Goal: Use online tool/utility: Utilize a website feature to perform a specific function

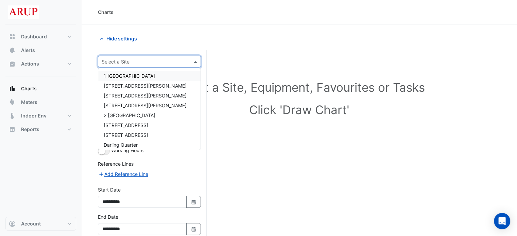
click at [196, 60] on span at bounding box center [196, 61] width 8 height 7
click at [146, 77] on span "1 [GEOGRAPHIC_DATA]" at bounding box center [129, 76] width 51 height 6
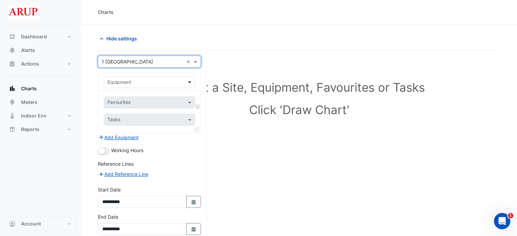
click at [189, 80] on span at bounding box center [190, 81] width 8 height 7
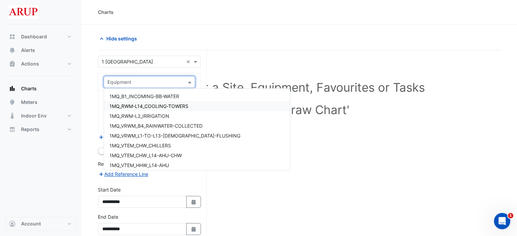
click at [198, 106] on div "1MQ_RWM-L14_COOLING-TOWERS" at bounding box center [197, 106] width 186 height 10
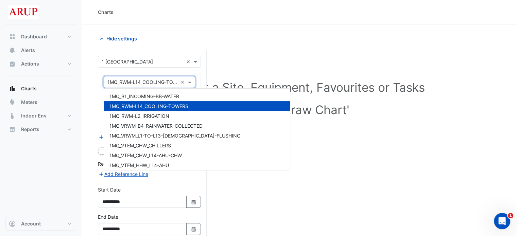
click at [189, 83] on span at bounding box center [190, 81] width 8 height 7
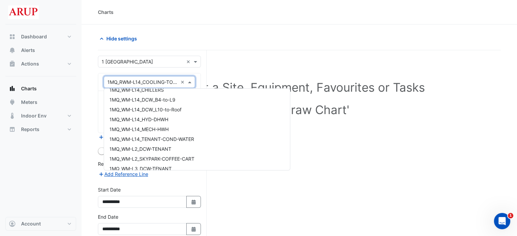
scroll to position [238, 0]
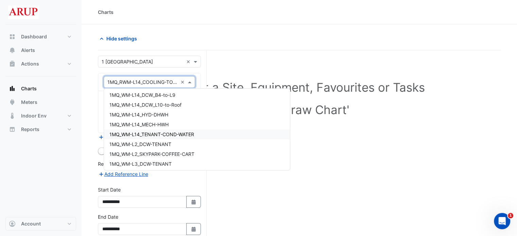
click at [202, 134] on div "1MQ_WM-L14_TENANT-COND-WATER" at bounding box center [197, 134] width 186 height 10
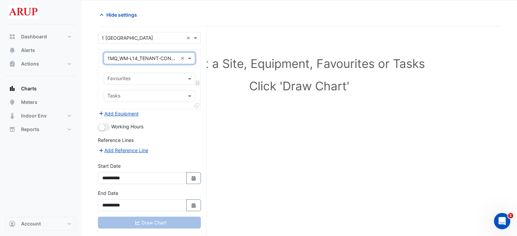
scroll to position [34, 0]
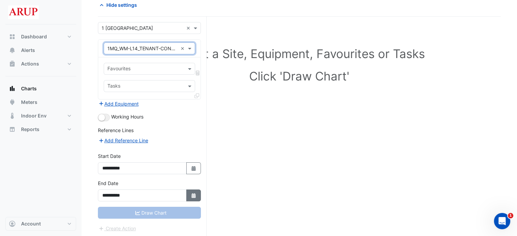
click at [193, 197] on fa-icon "Select Date" at bounding box center [194, 196] width 6 height 6
select select "*"
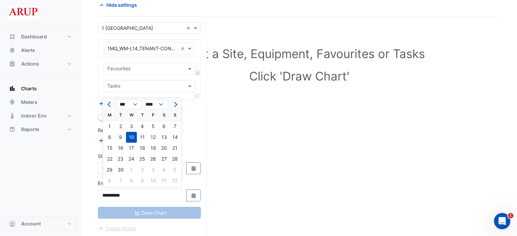
click at [134, 137] on div "10" at bounding box center [131, 137] width 11 height 11
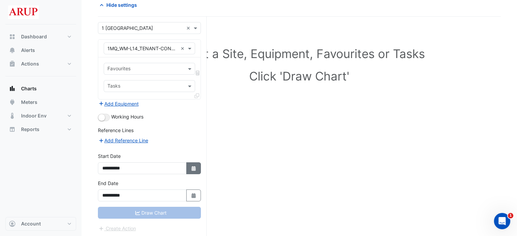
click at [194, 167] on icon "button" at bounding box center [193, 168] width 4 height 5
select select "*"
select select "****"
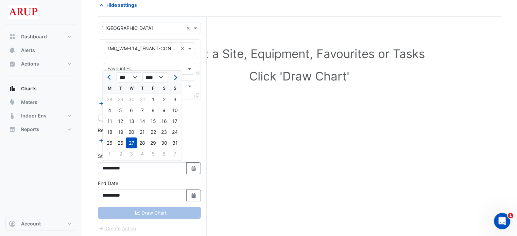
click at [177, 78] on button "Next month" at bounding box center [175, 77] width 8 height 11
select select "*"
click at [130, 110] on div "10" at bounding box center [131, 110] width 11 height 11
type input "**********"
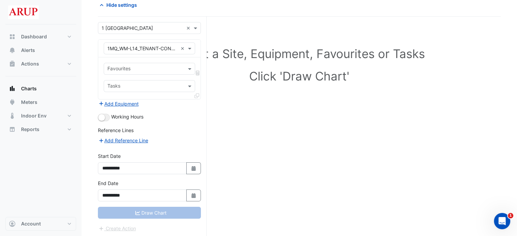
click at [186, 138] on div "Add Reference Line" at bounding box center [149, 141] width 103 height 8
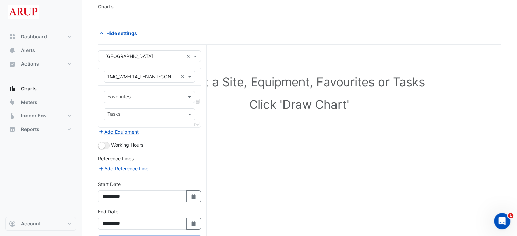
scroll to position [0, 0]
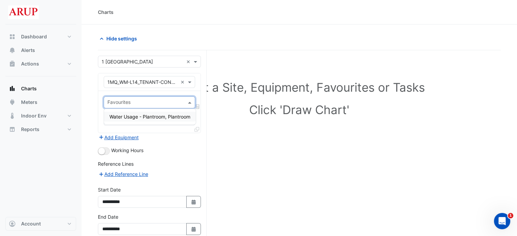
click at [190, 103] on span at bounding box center [190, 102] width 8 height 7
click at [146, 119] on span "Water Usage - Plantroom, Plantroom" at bounding box center [149, 117] width 81 height 6
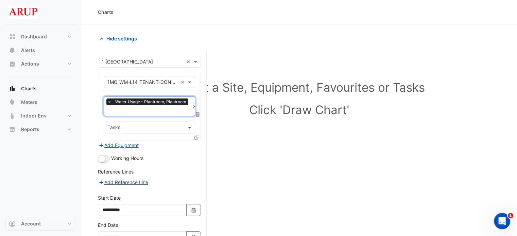
click at [181, 172] on div "Reference Lines" at bounding box center [149, 173] width 103 height 10
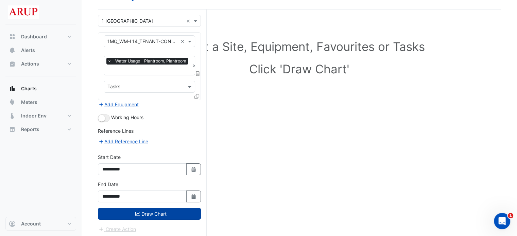
click at [157, 213] on button "Draw Chart" at bounding box center [149, 214] width 103 height 12
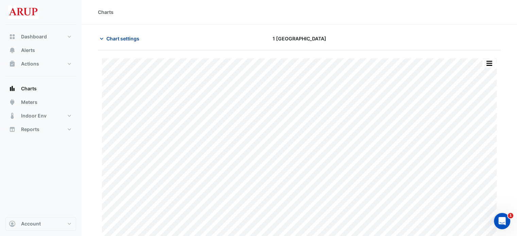
click at [100, 37] on icon "button" at bounding box center [101, 38] width 7 height 7
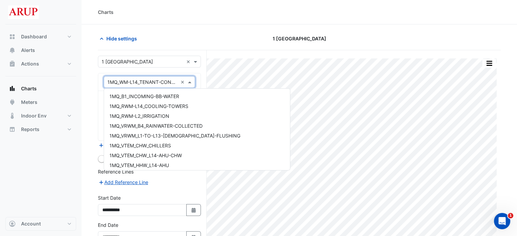
click at [191, 81] on span at bounding box center [190, 81] width 8 height 7
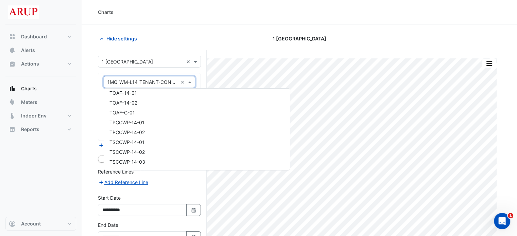
scroll to position [4560, 0]
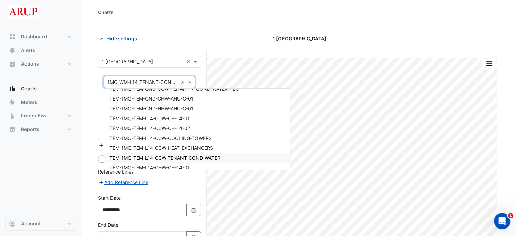
click at [229, 158] on div "TEM-1MQ-TEM-L14-CCW-TENANT-COND-WATER" at bounding box center [197, 158] width 186 height 10
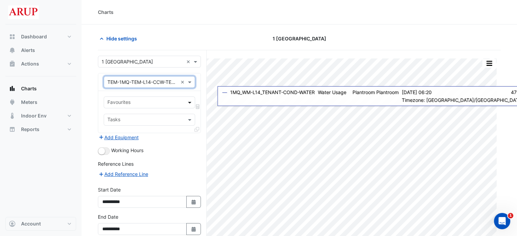
click at [194, 99] on span at bounding box center [190, 102] width 8 height 7
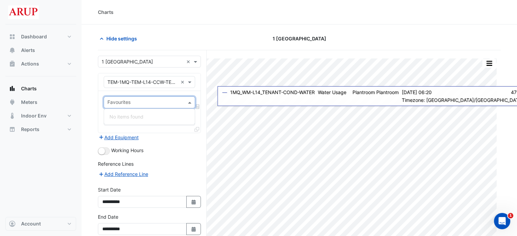
click at [192, 100] on span at bounding box center [190, 102] width 8 height 7
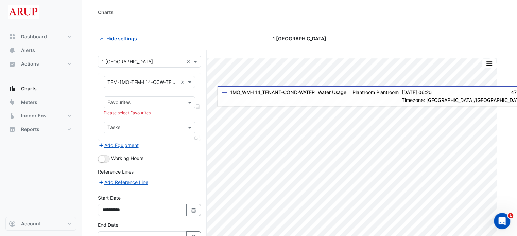
click at [190, 174] on div "Reference Lines" at bounding box center [149, 173] width 103 height 10
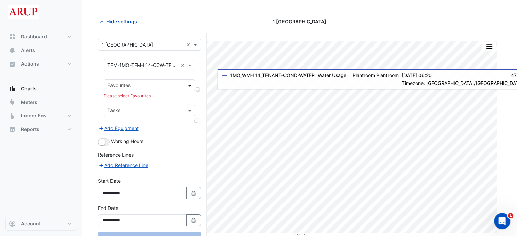
scroll to position [0, 0]
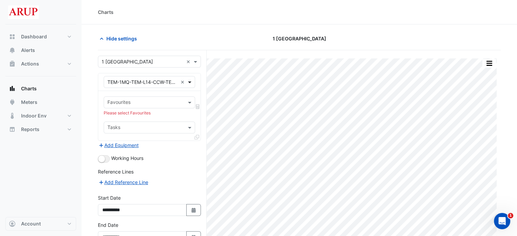
click at [190, 82] on span at bounding box center [190, 81] width 8 height 7
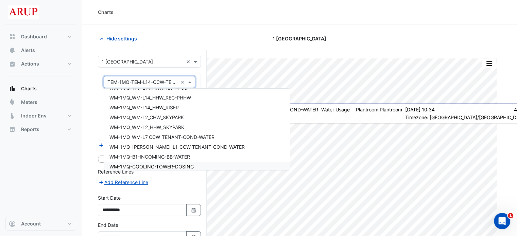
scroll to position [9138, 0]
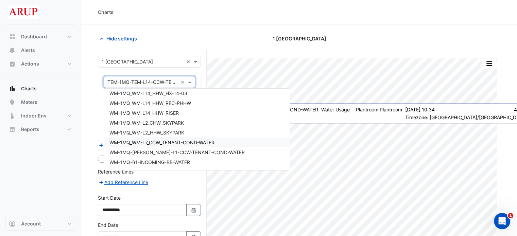
click at [223, 142] on div "WM-1MQ_WM-L7_CCW_TENANT-COND-WATER" at bounding box center [197, 143] width 186 height 10
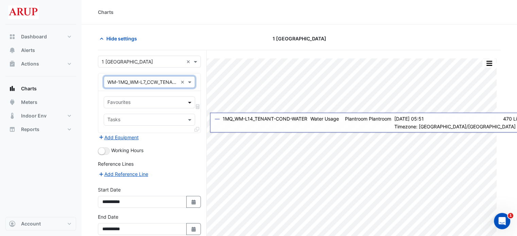
click at [190, 100] on span at bounding box center [190, 102] width 8 height 7
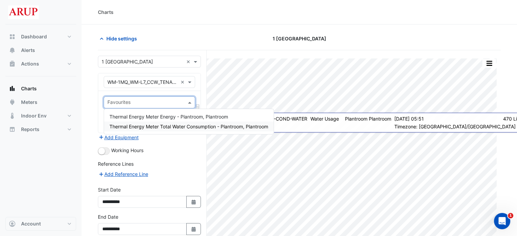
click at [180, 127] on span "Thermal Energy Meter Total Water Consumption - Plantroom, Plantroom" at bounding box center [188, 127] width 159 height 6
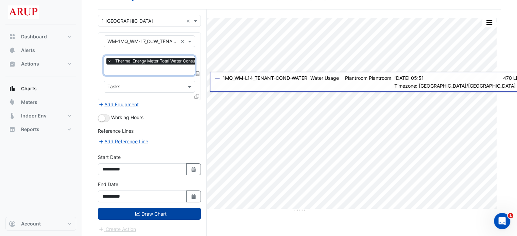
click at [151, 213] on button "Draw Chart" at bounding box center [149, 214] width 103 height 12
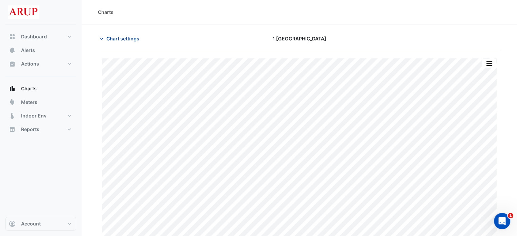
click at [100, 37] on icon "button" at bounding box center [101, 38] width 7 height 7
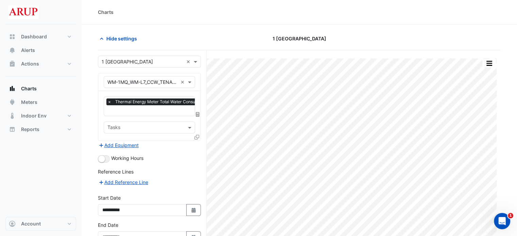
click at [109, 102] on span "×" at bounding box center [109, 102] width 6 height 7
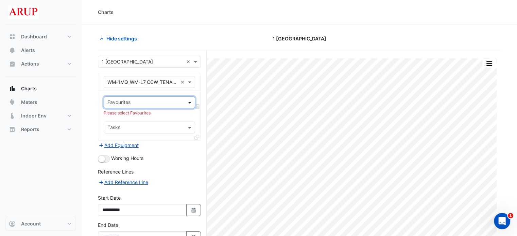
click at [189, 101] on span at bounding box center [190, 102] width 8 height 7
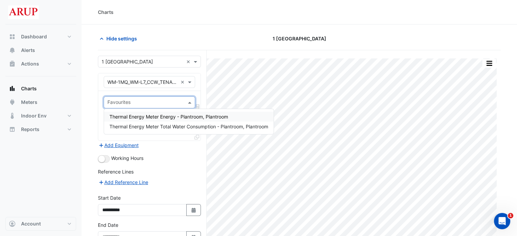
click at [181, 120] on div "Thermal Energy Meter Energy - Plantroom, Plantroom" at bounding box center [189, 117] width 170 height 10
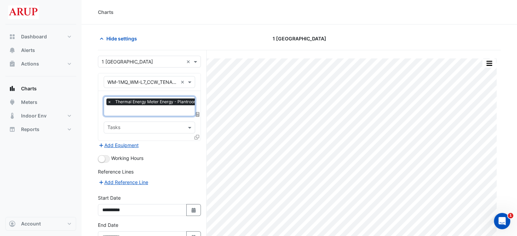
scroll to position [41, 0]
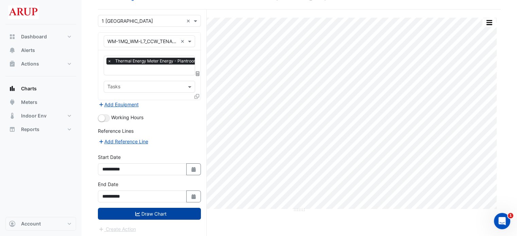
click at [149, 208] on button "Draw Chart" at bounding box center [149, 214] width 103 height 12
